Goal: Task Accomplishment & Management: Use online tool/utility

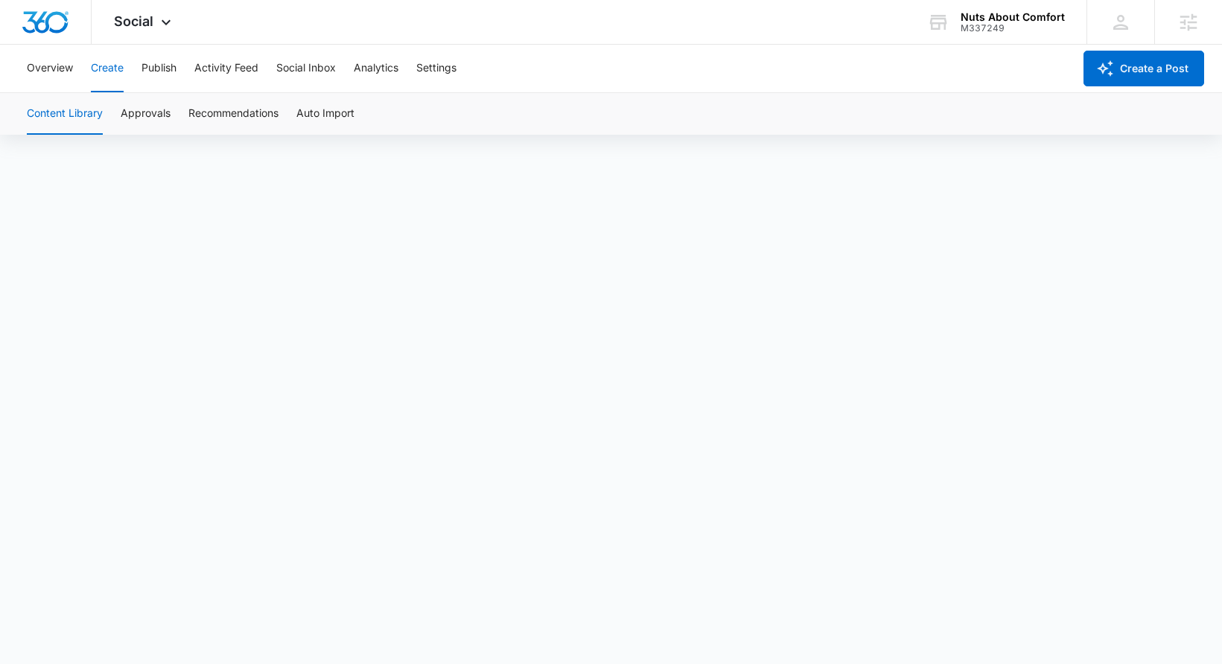
scroll to position [10, 0]
click at [167, 68] on button "Publish" at bounding box center [159, 69] width 35 height 48
click at [230, 77] on button "Activity Feed" at bounding box center [226, 69] width 64 height 48
click at [142, 74] on div "Overview Create Publish Activity Feed Social Inbox Analytics Settings" at bounding box center [545, 69] width 1055 height 48
click at [158, 69] on button "Publish" at bounding box center [159, 69] width 35 height 48
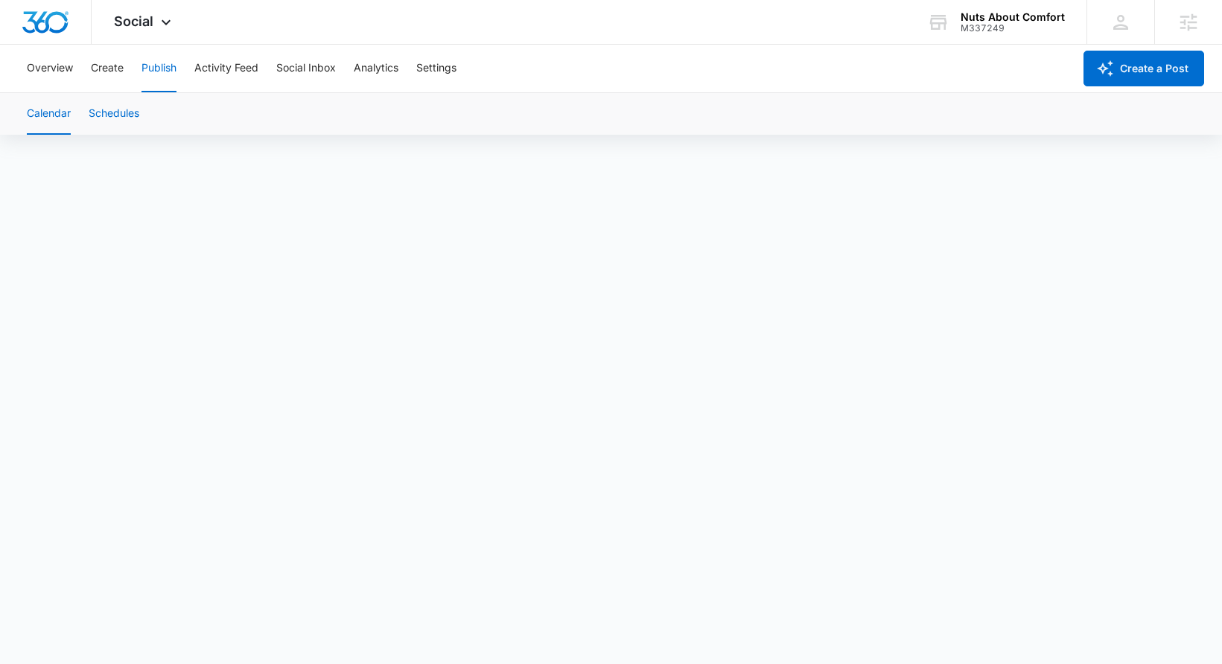
click at [125, 129] on button "Schedules" at bounding box center [114, 114] width 51 height 42
click at [100, 78] on button "Create" at bounding box center [107, 69] width 33 height 48
click at [148, 75] on button "Publish" at bounding box center [159, 69] width 35 height 48
click at [101, 74] on button "Create" at bounding box center [107, 69] width 33 height 48
click at [72, 116] on button "Content Library" at bounding box center [65, 114] width 76 height 42
